Goal: Task Accomplishment & Management: Use online tool/utility

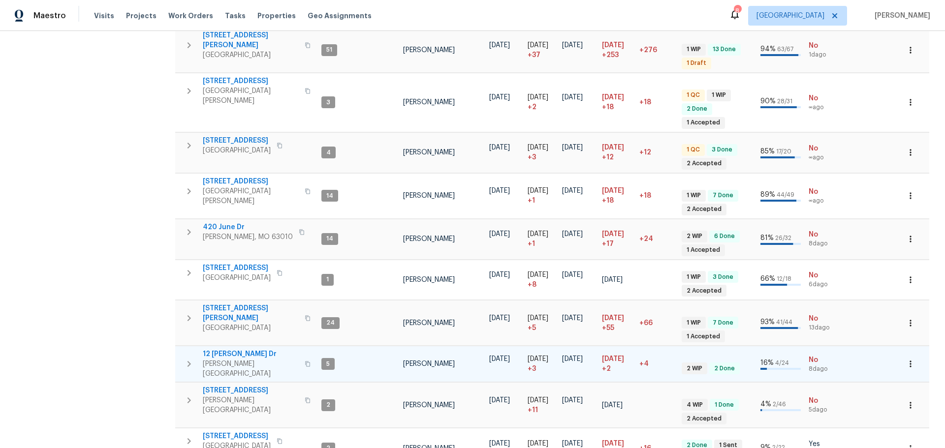
scroll to position [344, 0]
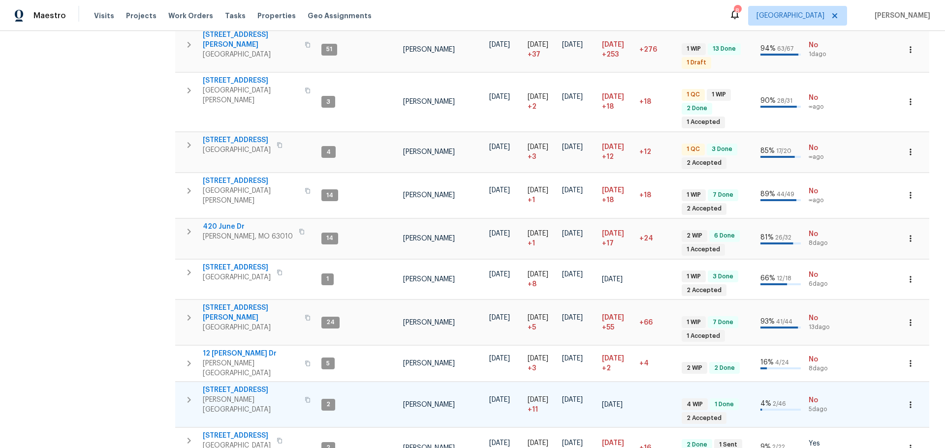
click at [230, 385] on span "[STREET_ADDRESS]" at bounding box center [251, 390] width 96 height 10
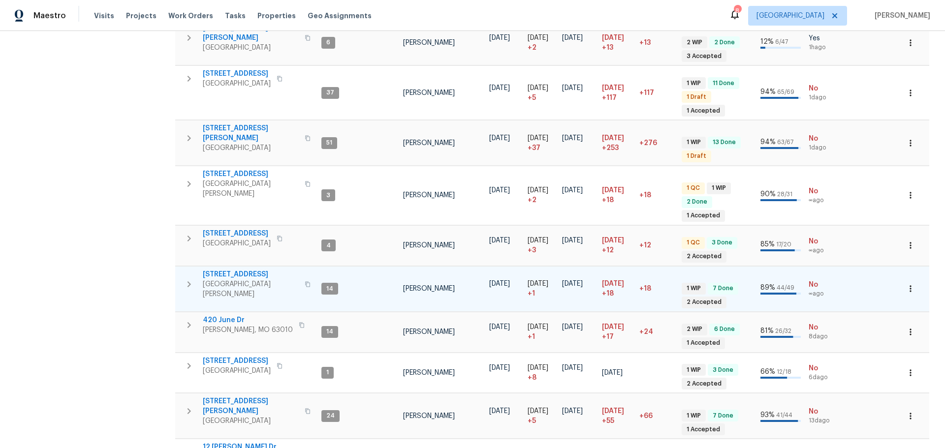
scroll to position [197, 0]
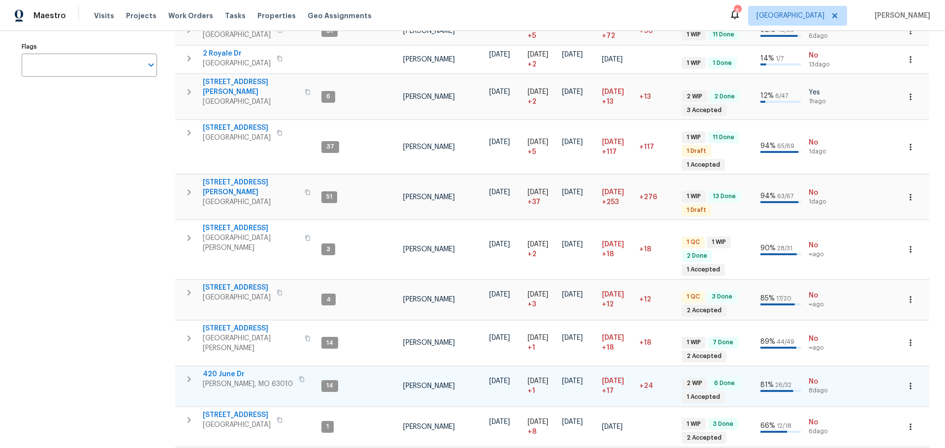
click at [226, 370] on span "420 June Dr" at bounding box center [248, 375] width 90 height 10
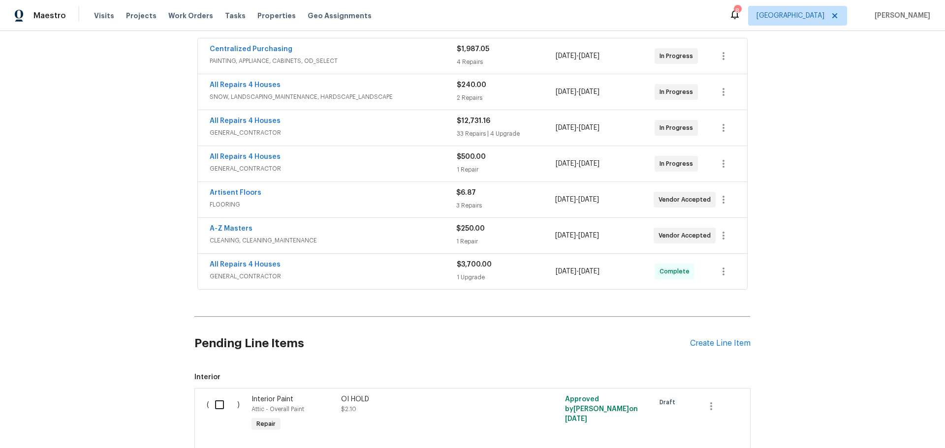
scroll to position [197, 0]
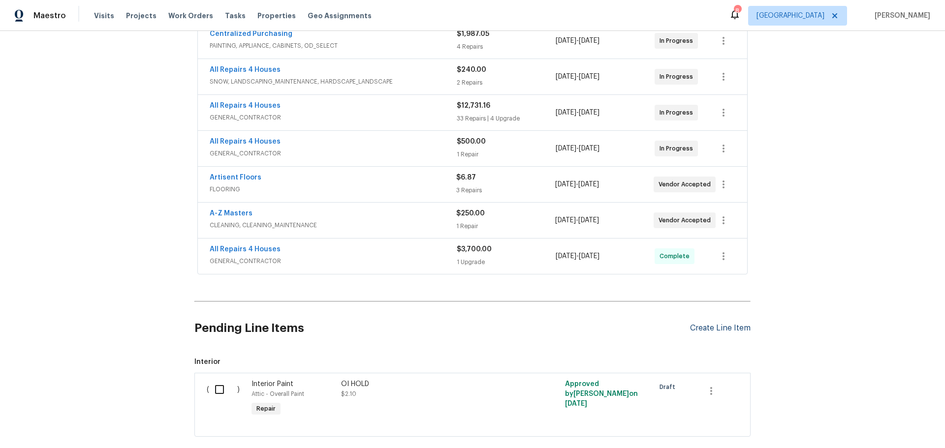
click at [711, 332] on div "Create Line Item" at bounding box center [720, 328] width 61 height 9
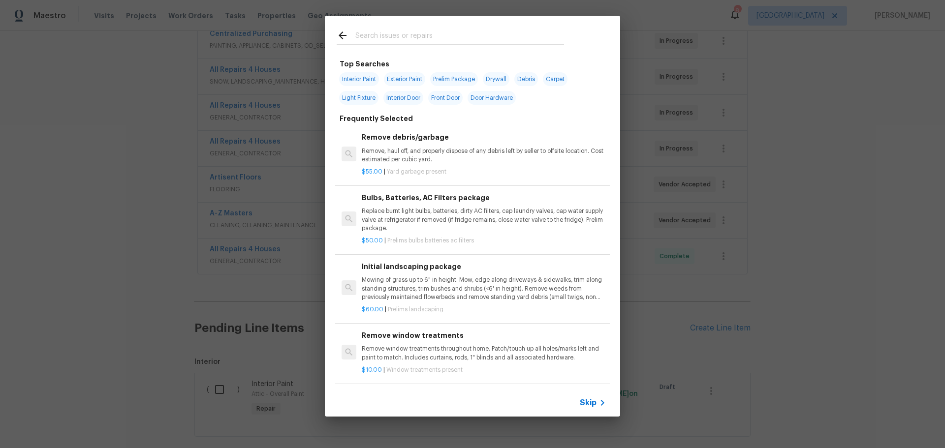
click at [374, 30] on input "text" at bounding box center [459, 37] width 209 height 15
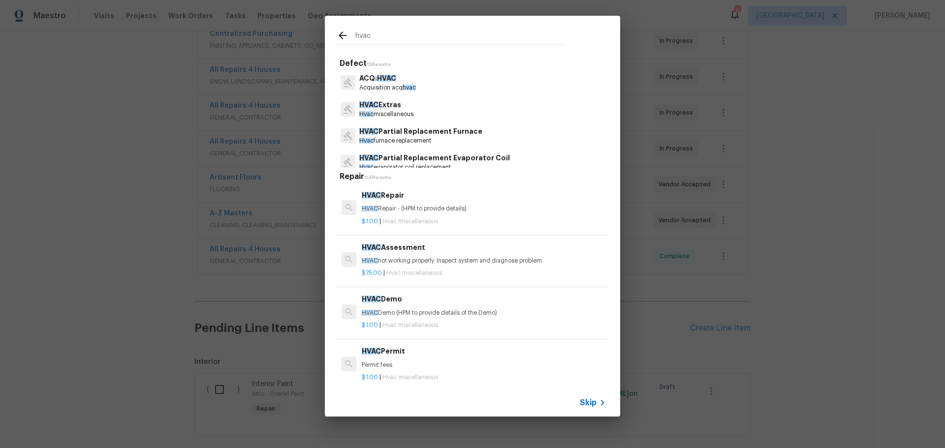
type input "hvac"
drag, startPoint x: 437, startPoint y: 210, endPoint x: 445, endPoint y: 210, distance: 8.4
click at [445, 210] on p "HVAC Repair - (HPM to provide details)" at bounding box center [484, 209] width 244 height 8
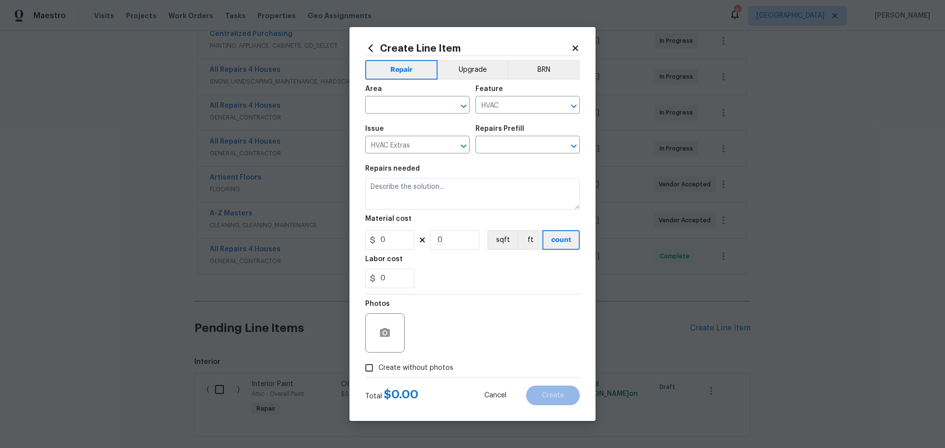
type input "HVAC Repair $1.00"
type textarea "HVAC Repair - (HPM to provide details)"
type input "1"
click at [462, 104] on icon "Open" at bounding box center [464, 106] width 12 height 12
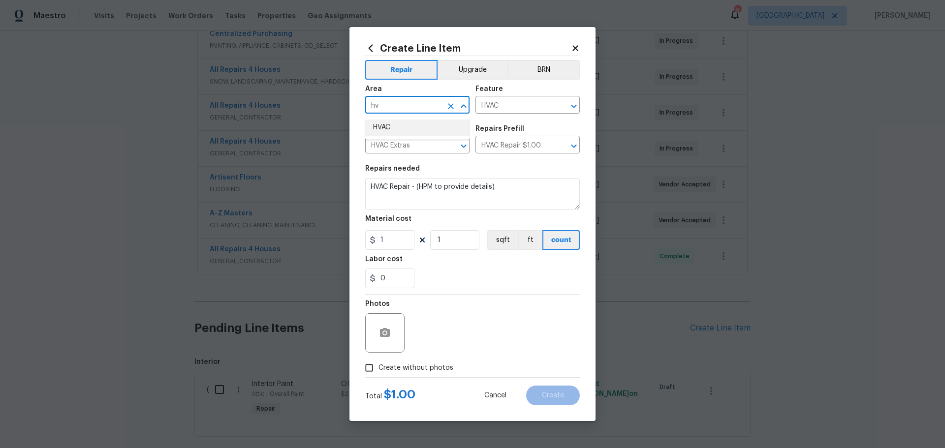
click at [384, 125] on li "HVAC" at bounding box center [417, 128] width 104 height 16
type input "HVAC"
click at [537, 196] on textarea "HVAC Repair - (HPM to provide details)" at bounding box center [472, 193] width 215 height 31
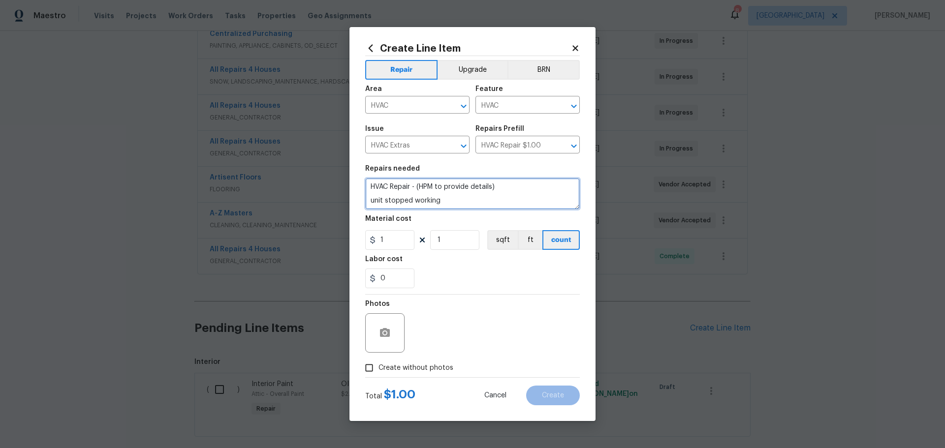
type textarea "HVAC Repair - (HPM to provide details) unit stopped working"
click at [371, 364] on input "Create without photos" at bounding box center [369, 368] width 19 height 19
checkbox input "true"
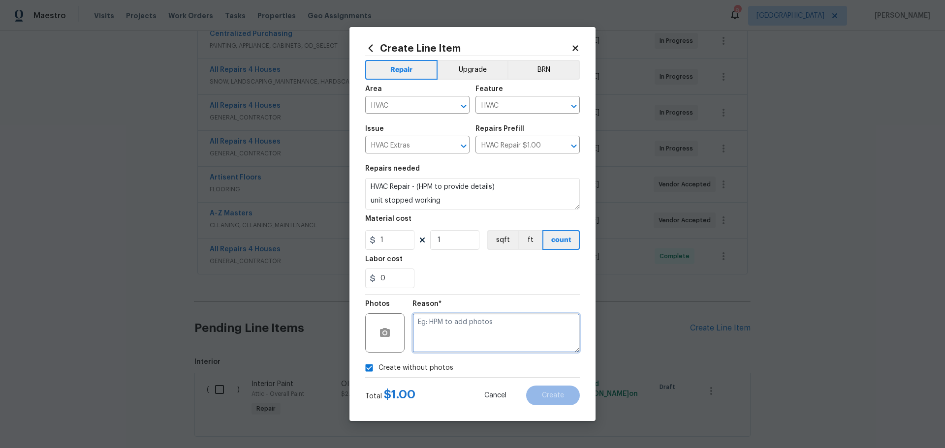
click at [436, 322] on textarea at bounding box center [495, 332] width 167 height 39
type textarea "1"
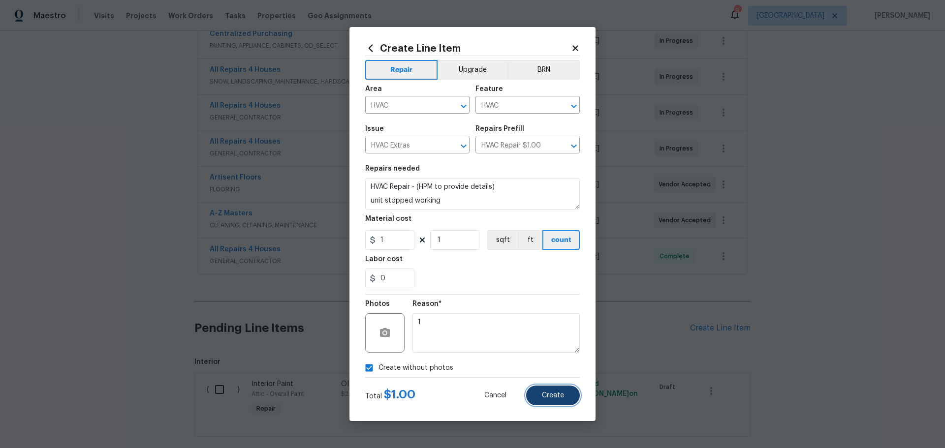
click at [554, 397] on span "Create" at bounding box center [553, 395] width 22 height 7
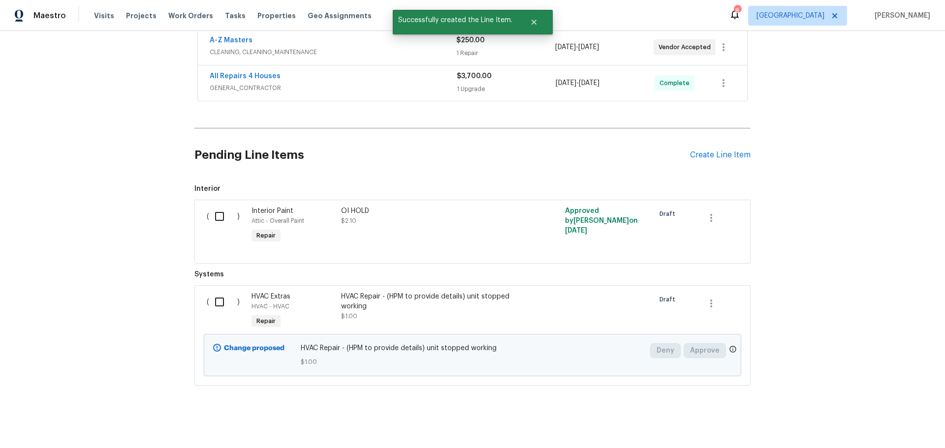
scroll to position [382, 0]
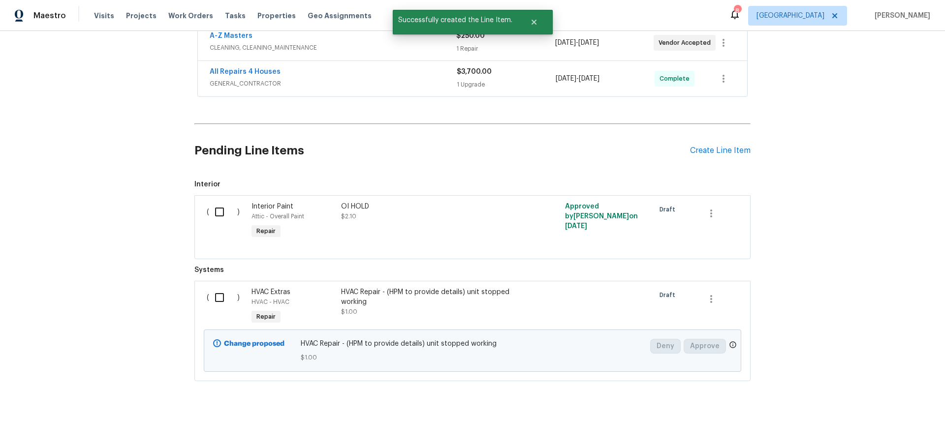
click at [209, 291] on input "checkbox" at bounding box center [223, 297] width 28 height 21
checkbox input "true"
click at [861, 428] on span "Create Work Order" at bounding box center [888, 424] width 65 height 12
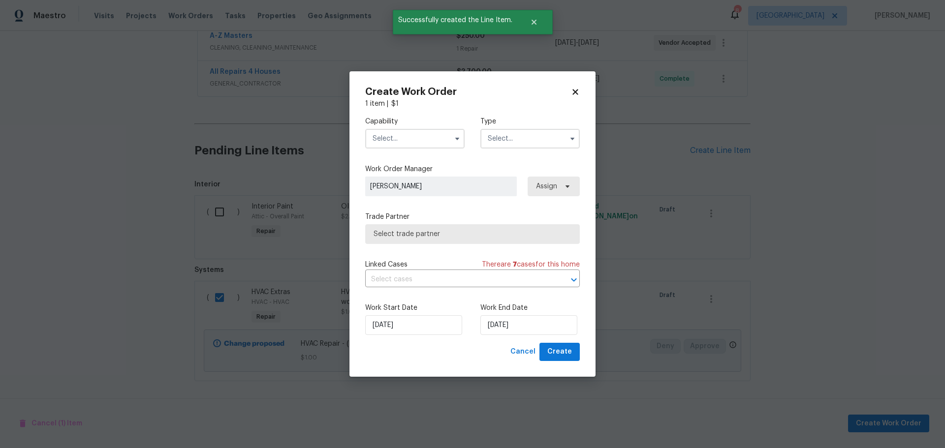
click at [436, 140] on input "text" at bounding box center [414, 139] width 99 height 20
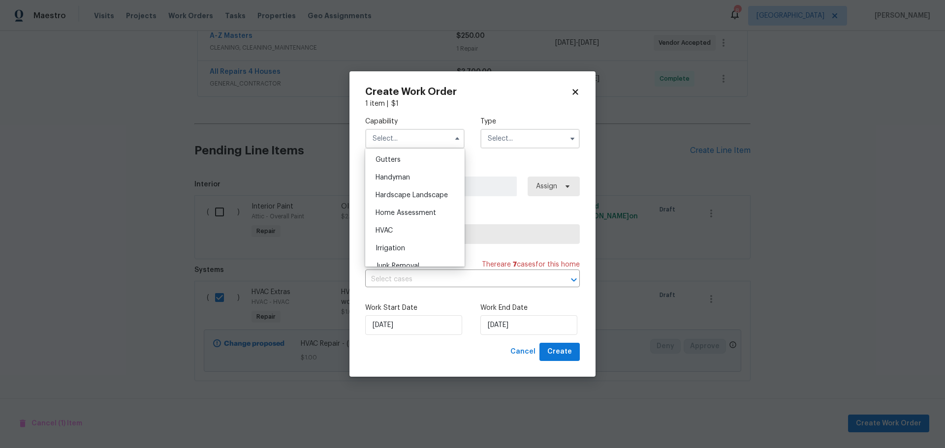
scroll to position [541, 0]
click at [411, 222] on div "HVAC" at bounding box center [415, 213] width 94 height 18
type input "HVAC"
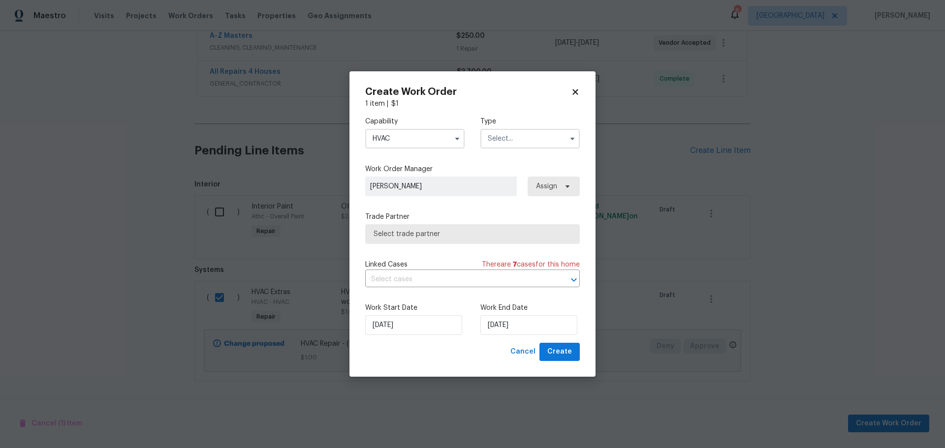
click at [496, 145] on input "text" at bounding box center [529, 139] width 99 height 20
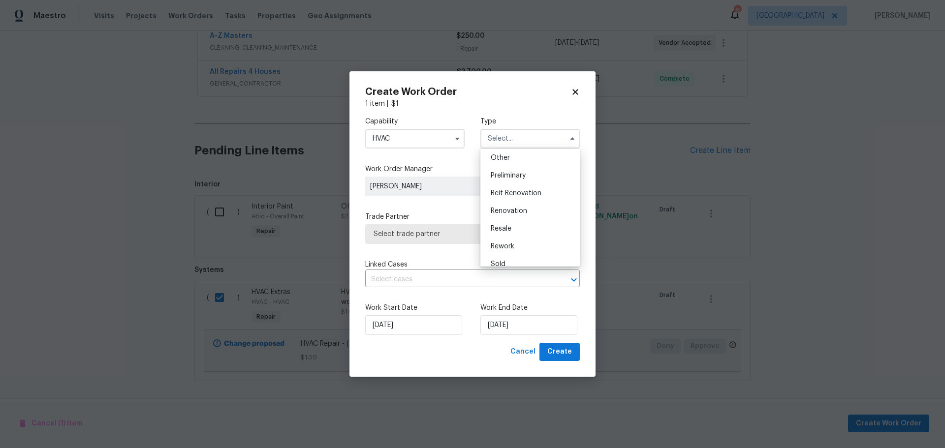
click at [512, 210] on span "Renovation" at bounding box center [509, 211] width 36 height 7
type input "Renovation"
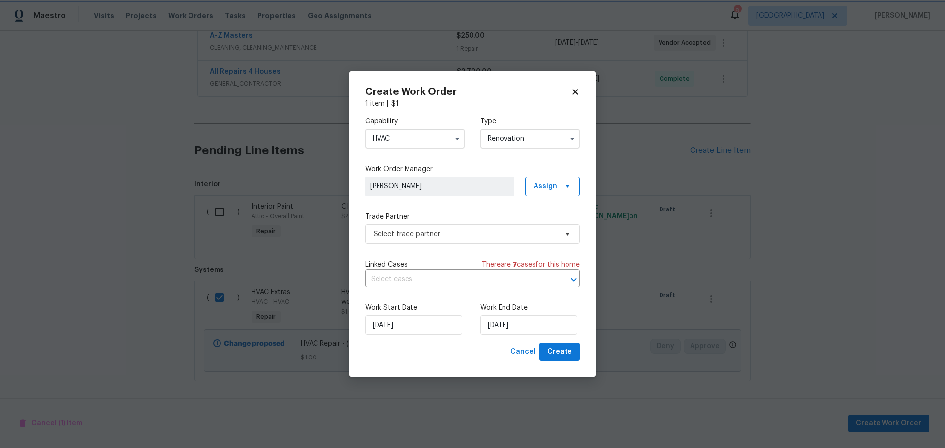
scroll to position [0, 0]
click at [493, 235] on span "Select trade partner" at bounding box center [465, 234] width 184 height 10
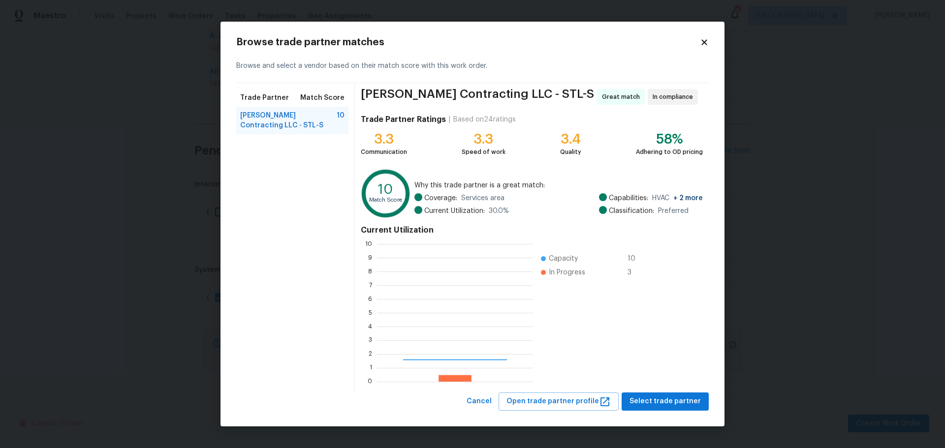
scroll to position [130, 149]
click at [650, 397] on span "Select trade partner" at bounding box center [664, 402] width 71 height 12
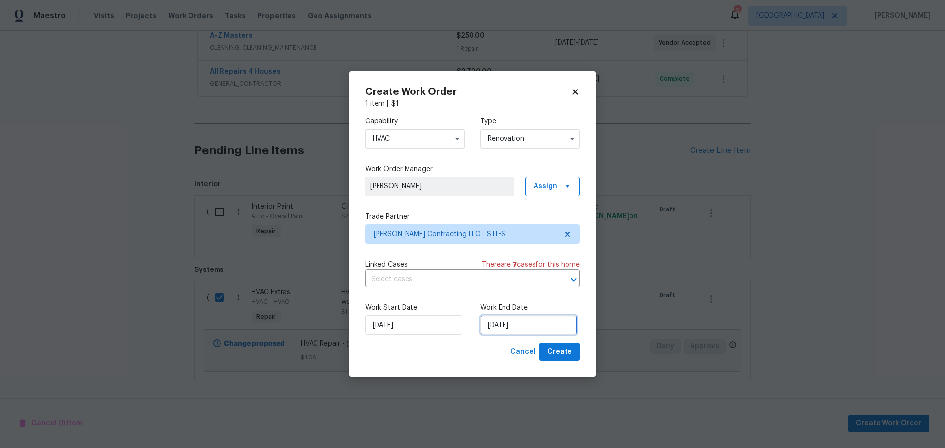
click at [515, 326] on input "8/12/2025" at bounding box center [528, 325] width 97 height 20
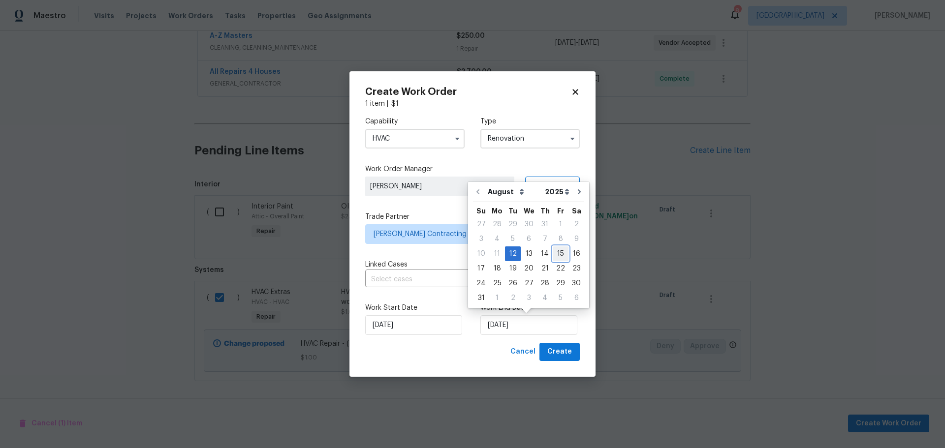
click at [553, 258] on div "15" at bounding box center [561, 254] width 16 height 14
type input "8/15/2025"
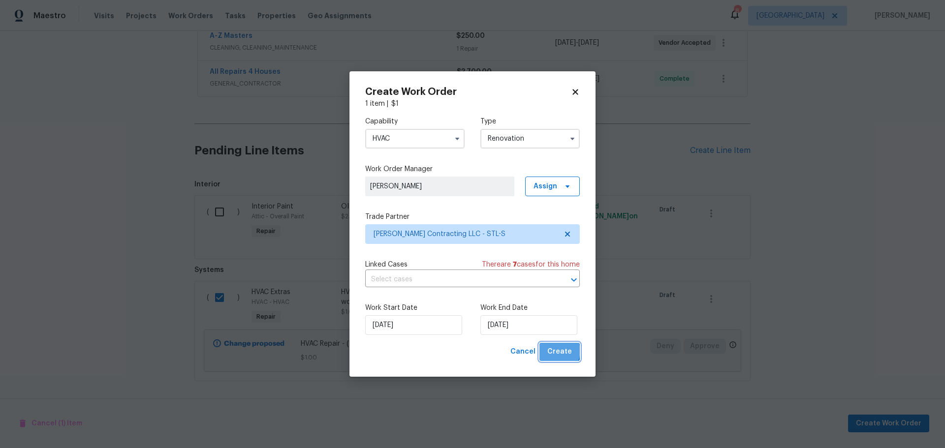
click at [559, 351] on span "Create" at bounding box center [559, 352] width 25 height 12
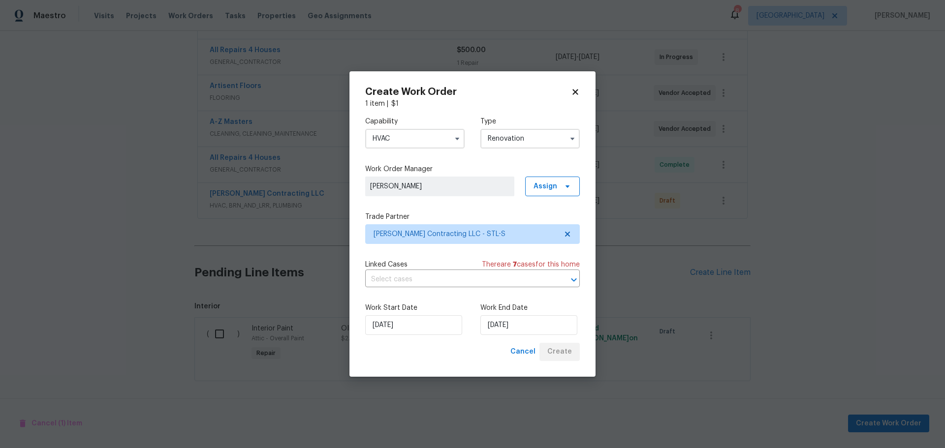
scroll to position [296, 0]
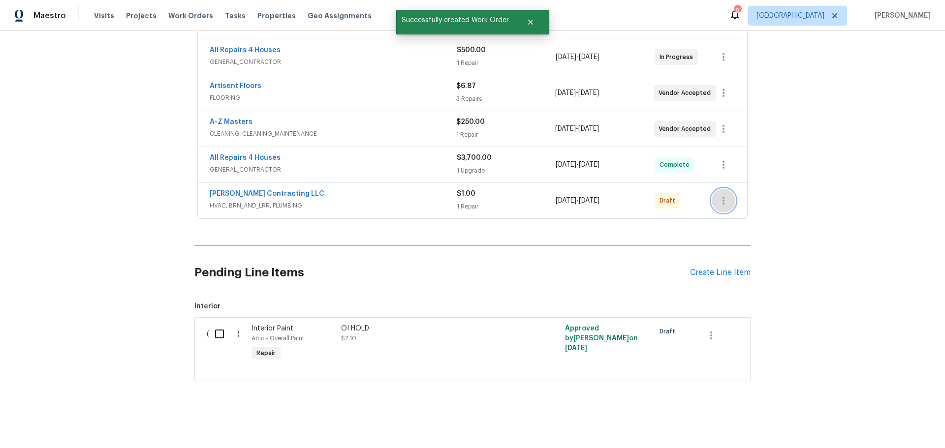
click at [712, 195] on button "button" at bounding box center [724, 201] width 24 height 24
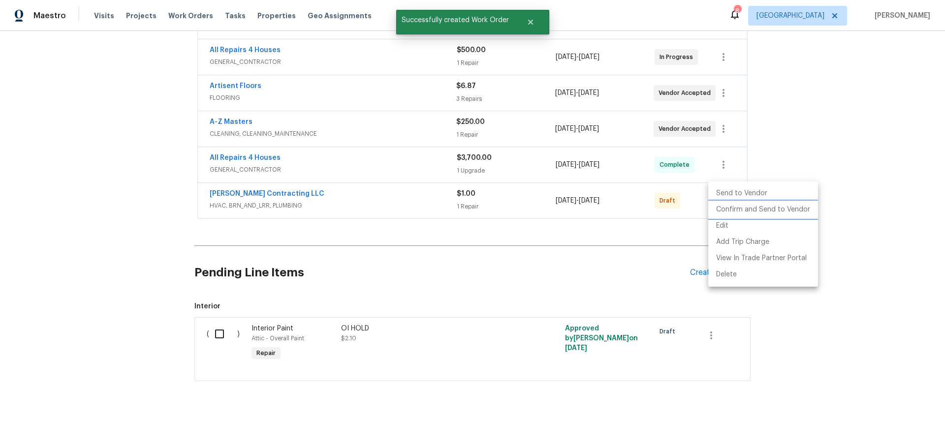
click at [739, 212] on li "Confirm and Send to Vendor" at bounding box center [763, 210] width 110 height 16
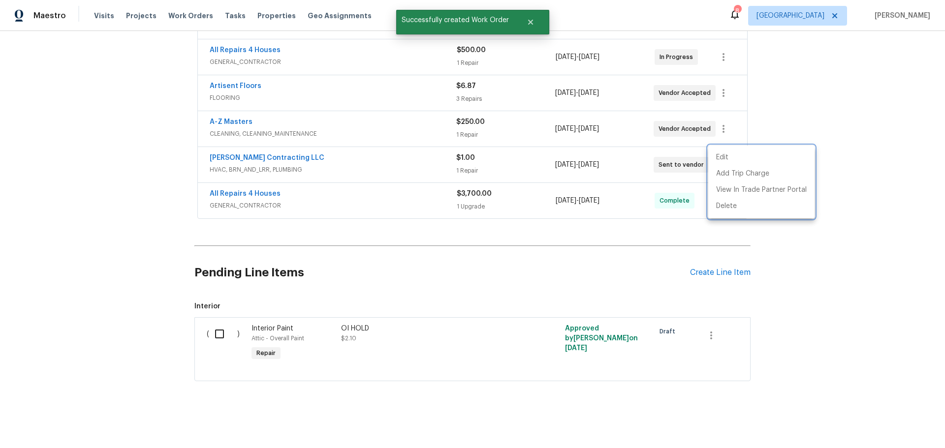
click at [648, 219] on div at bounding box center [472, 224] width 945 height 448
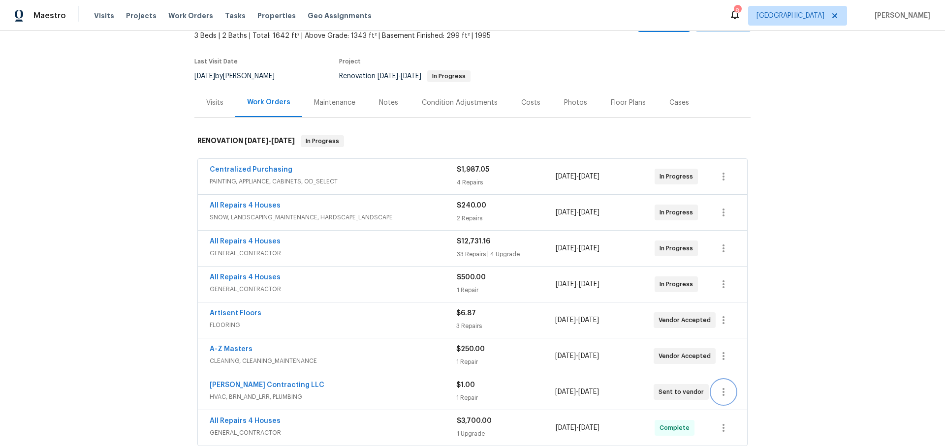
scroll to position [50, 0]
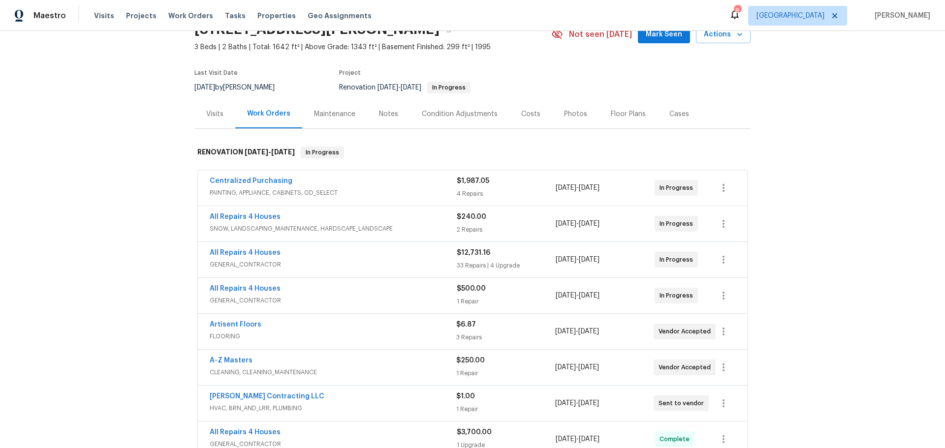
click at [265, 177] on span "Centralized Purchasing" at bounding box center [251, 181] width 83 height 10
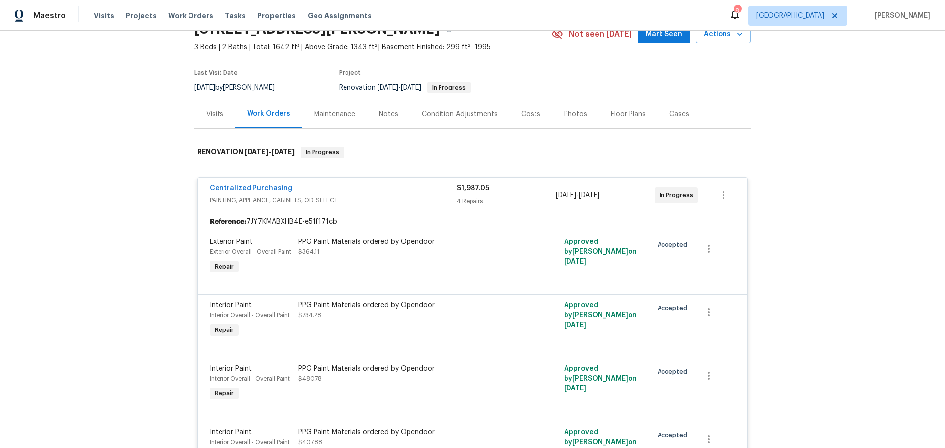
scroll to position [148, 0]
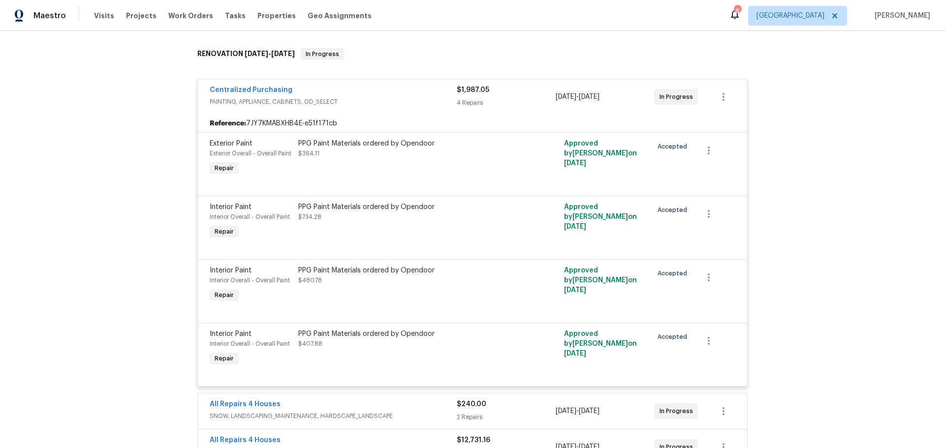
click at [180, 88] on div "Back to all projects 611 S 3rd St, De Soto, MO 63020 3 Beds | 2 Baths | Total: …" at bounding box center [472, 239] width 945 height 417
click at [770, 100] on div "Back to all projects 611 S 3rd St, De Soto, MO 63020 3 Beds | 2 Baths | Total: …" at bounding box center [472, 239] width 945 height 417
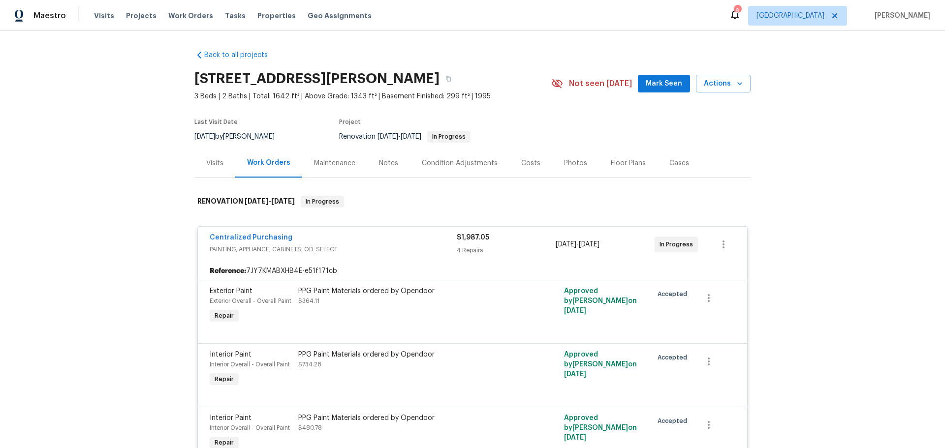
scroll to position [0, 0]
click at [521, 163] on div "Costs" at bounding box center [530, 164] width 19 height 10
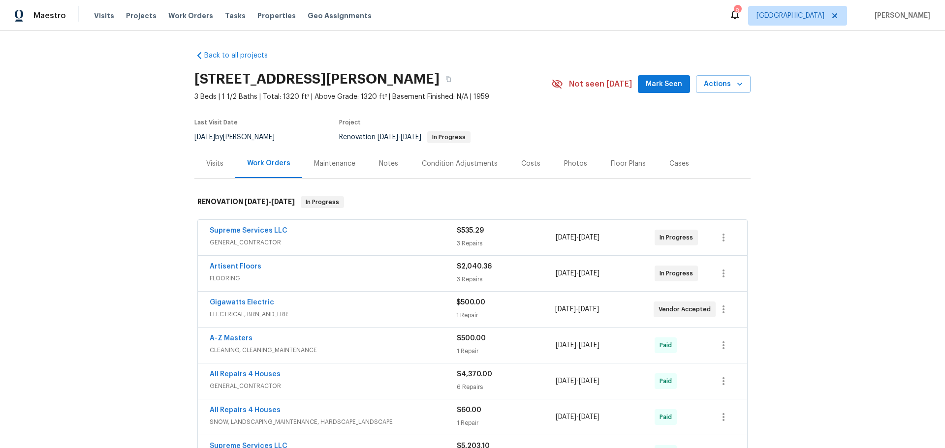
scroll to position [49, 0]
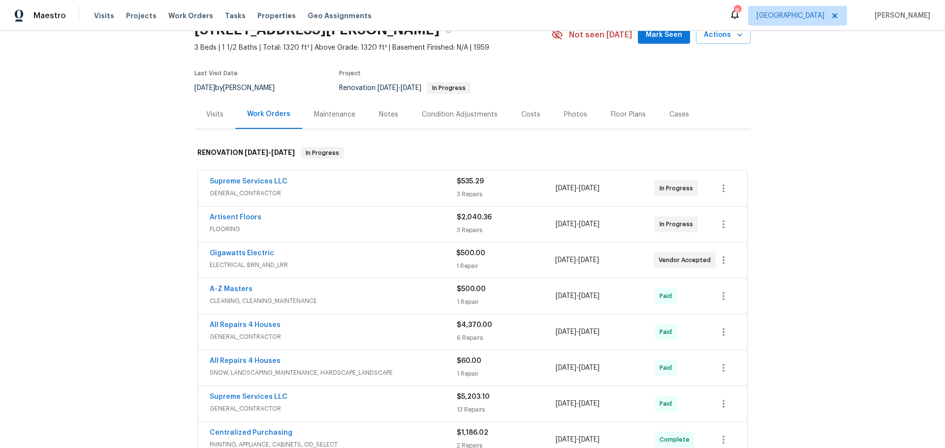
click at [381, 114] on div "Notes" at bounding box center [388, 115] width 19 height 10
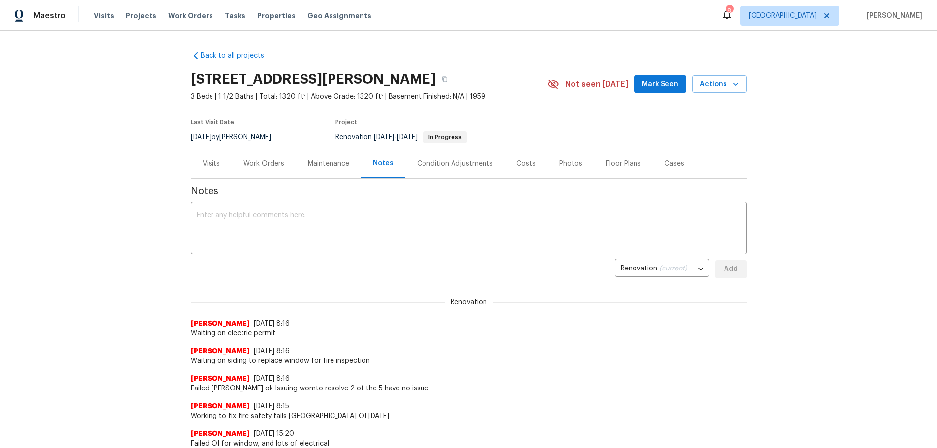
click at [209, 163] on div "Visits" at bounding box center [211, 164] width 17 height 10
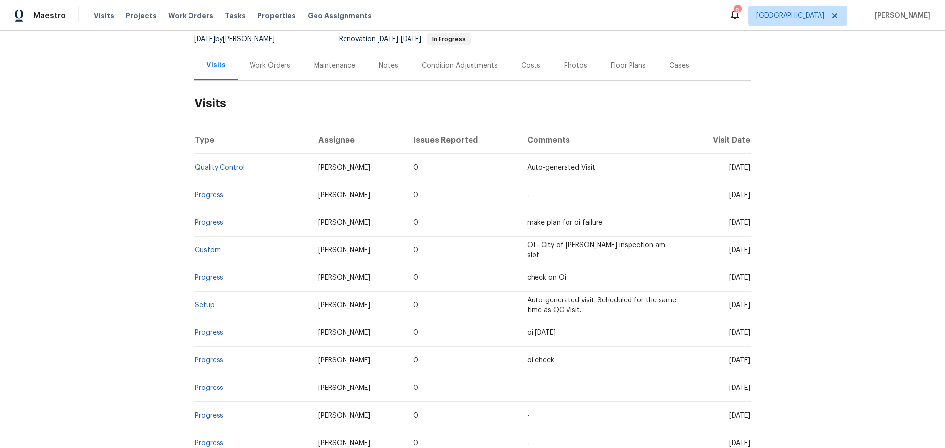
scroll to position [98, 0]
click at [255, 62] on div "Work Orders" at bounding box center [269, 66] width 41 height 10
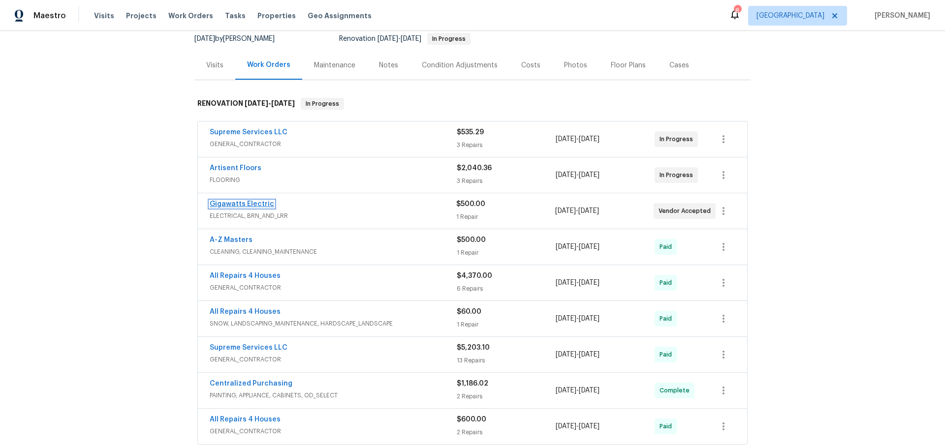
click at [236, 201] on link "Gigawatts Electric" at bounding box center [242, 204] width 64 height 7
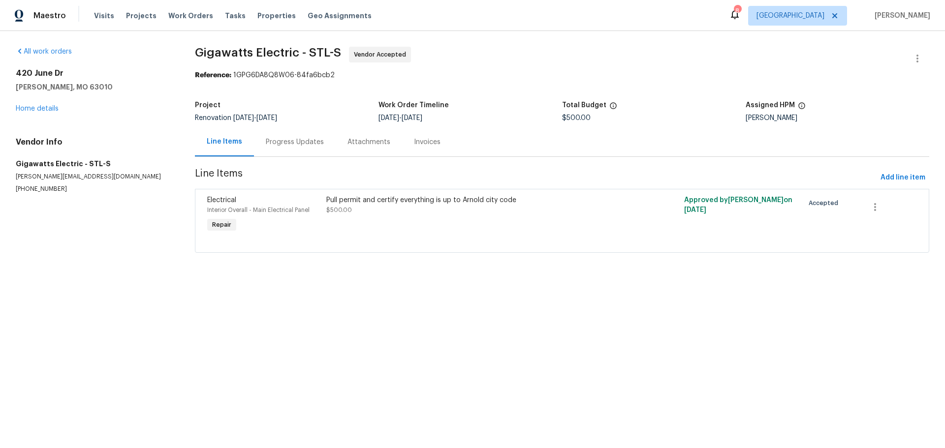
click at [289, 137] on div "Progress Updates" at bounding box center [295, 142] width 58 height 10
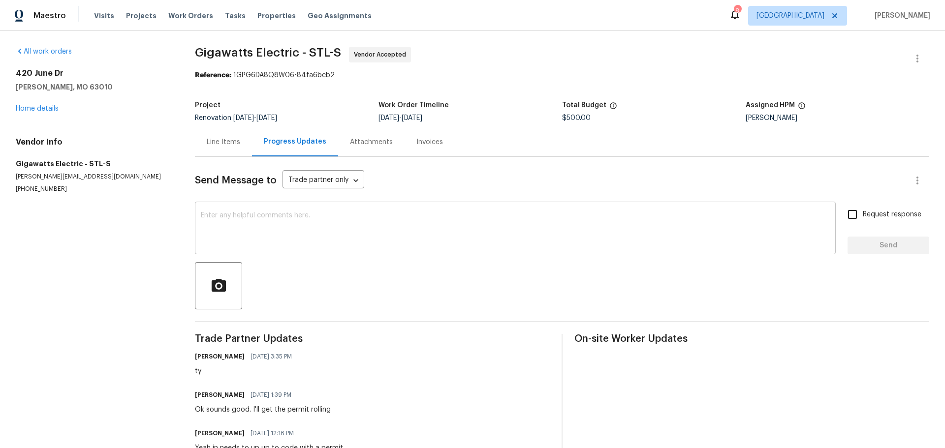
click at [268, 225] on textarea at bounding box center [515, 229] width 629 height 34
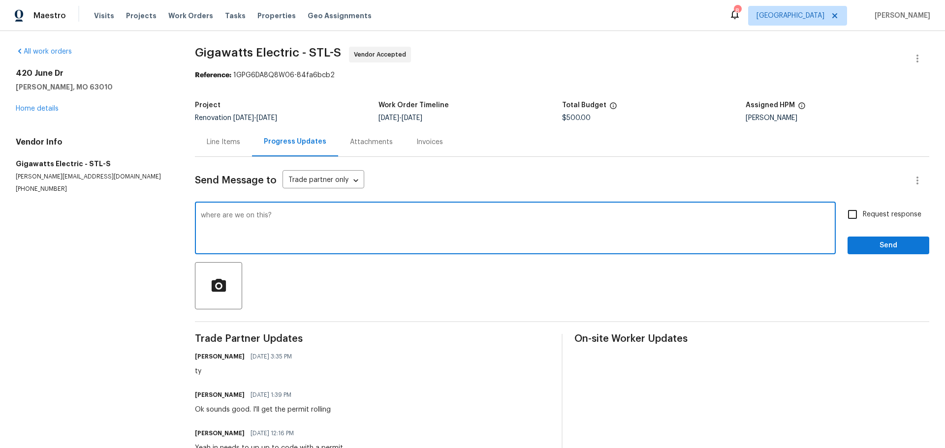
type textarea "where are we on this?"
click at [848, 219] on input "Request response" at bounding box center [852, 214] width 21 height 21
checkbox input "true"
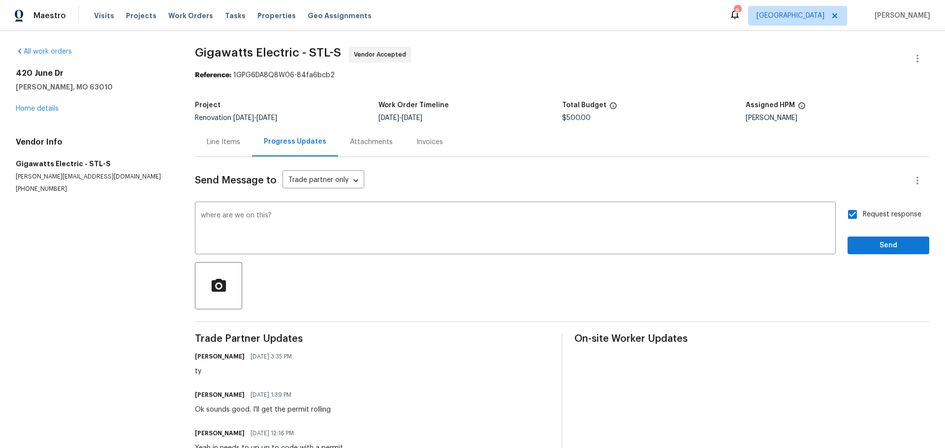
drag, startPoint x: 871, startPoint y: 261, endPoint x: 867, endPoint y: 246, distance: 16.4
click at [871, 256] on div "Send Message to Trade partner only Trade partner only ​ where are we on this? x…" at bounding box center [562, 373] width 734 height 433
click at [867, 246] on span "Send" at bounding box center [888, 246] width 66 height 12
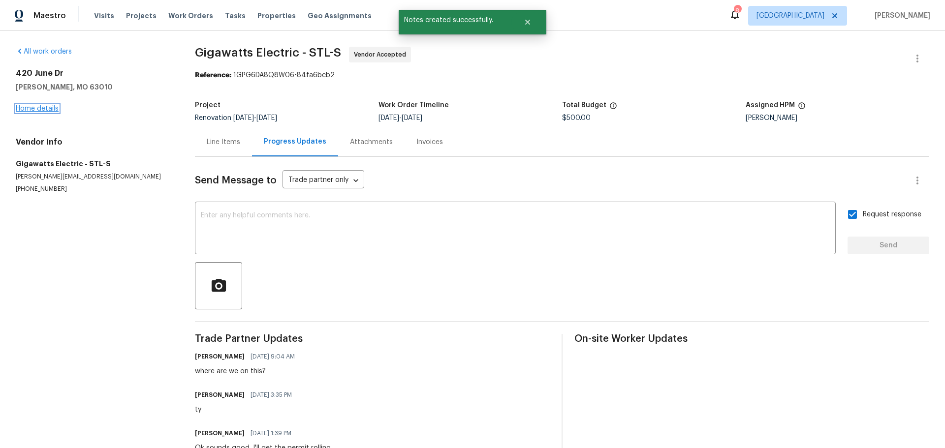
click at [49, 112] on link "Home details" at bounding box center [37, 108] width 43 height 7
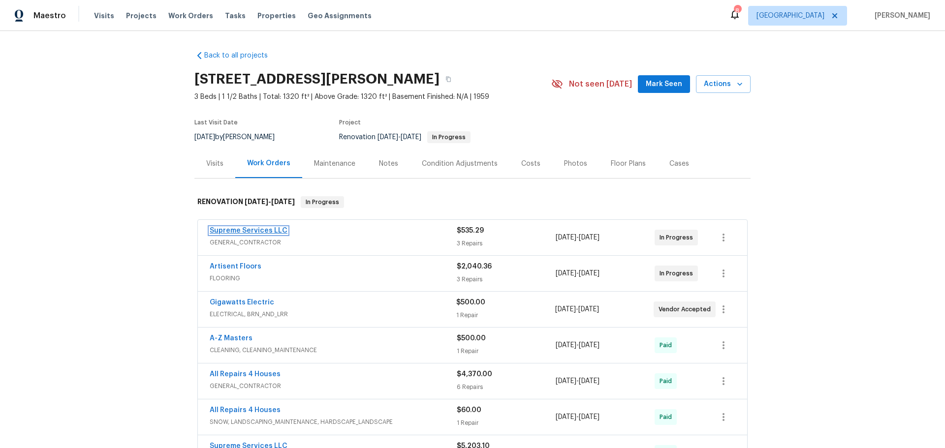
click at [252, 231] on link "Supreme Services LLC" at bounding box center [249, 230] width 78 height 7
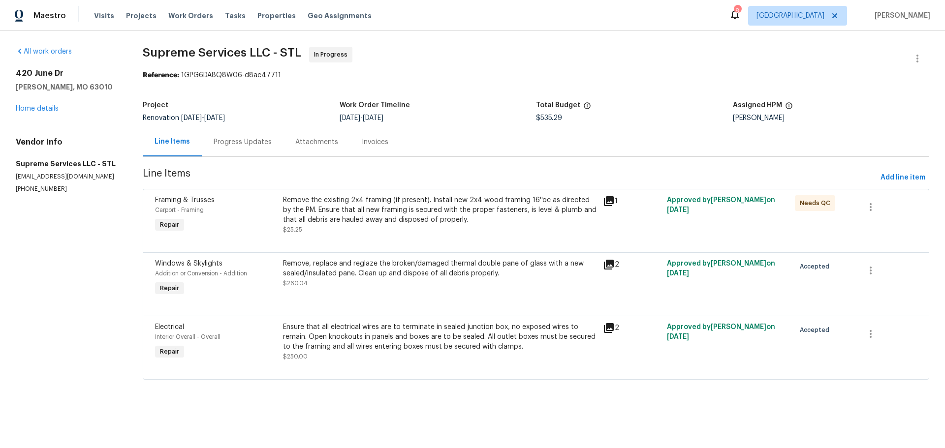
click at [259, 146] on div "Progress Updates" at bounding box center [243, 142] width 58 height 10
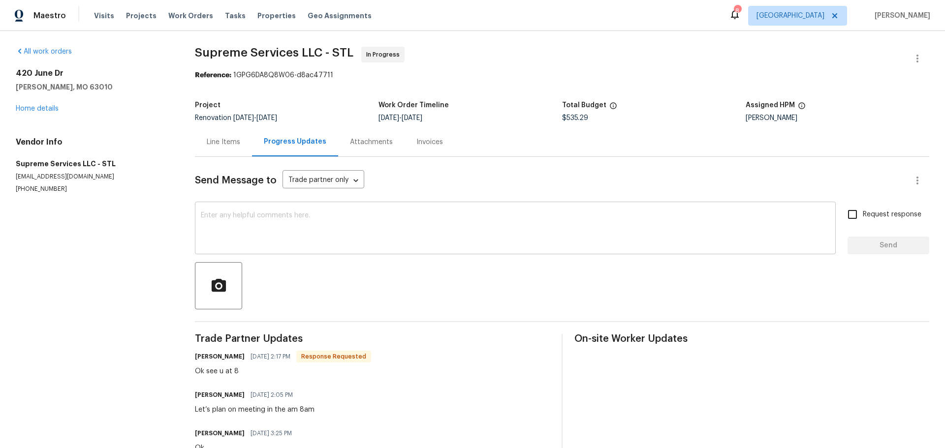
click at [307, 224] on textarea at bounding box center [515, 229] width 629 height 34
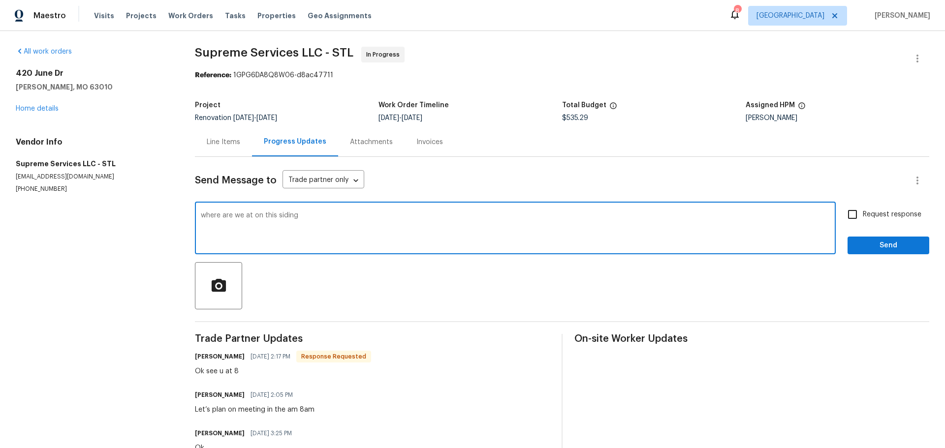
type textarea "where are we at on this siding"
click at [883, 249] on span "Send" at bounding box center [888, 246] width 66 height 12
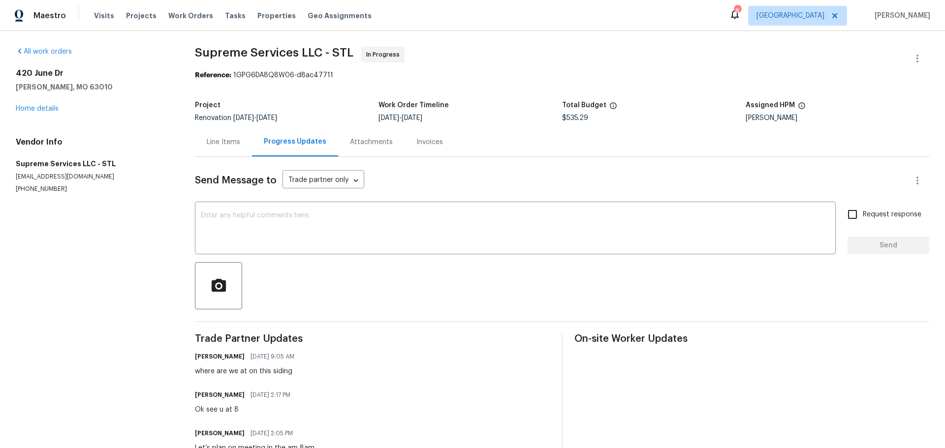
click at [776, 16] on div "Maestro Visits Projects Work Orders Tasks Properties Geo Assignments 8 St Louis…" at bounding box center [472, 15] width 945 height 31
click at [739, 16] on icon at bounding box center [735, 15] width 8 height 10
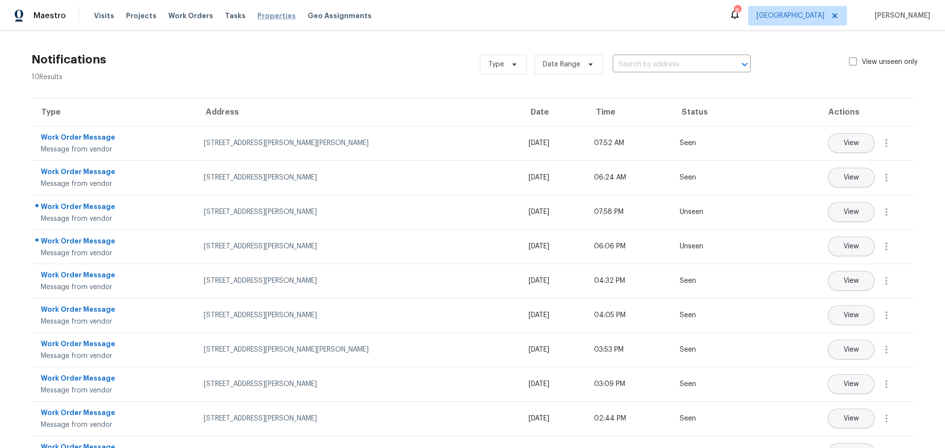
click at [257, 18] on span "Properties" at bounding box center [276, 16] width 38 height 10
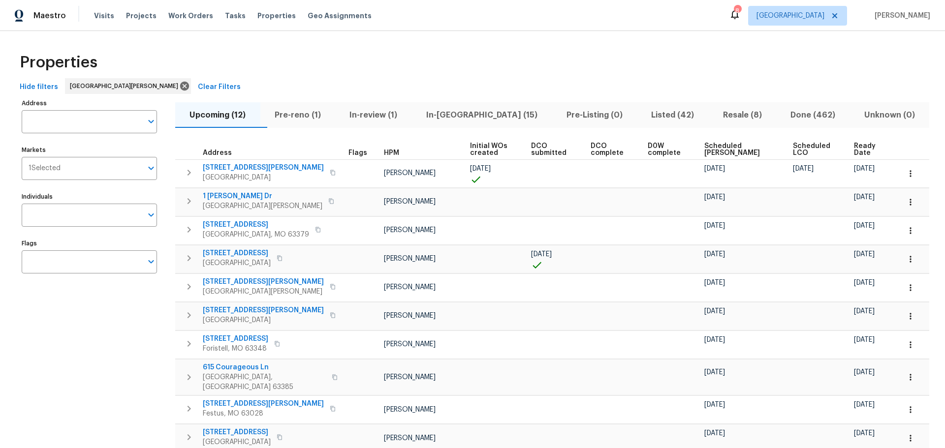
click at [477, 114] on span "In-[GEOGRAPHIC_DATA] (15)" at bounding box center [482, 115] width 128 height 14
